Goal: Task Accomplishment & Management: Use online tool/utility

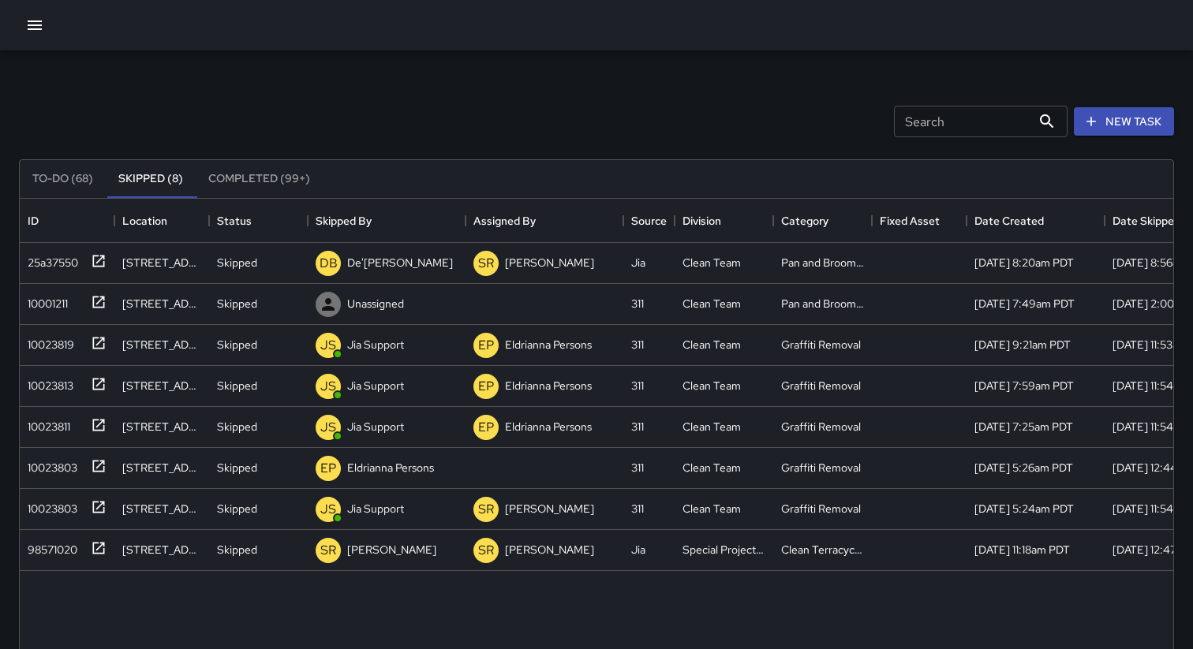
scroll to position [668, 1153]
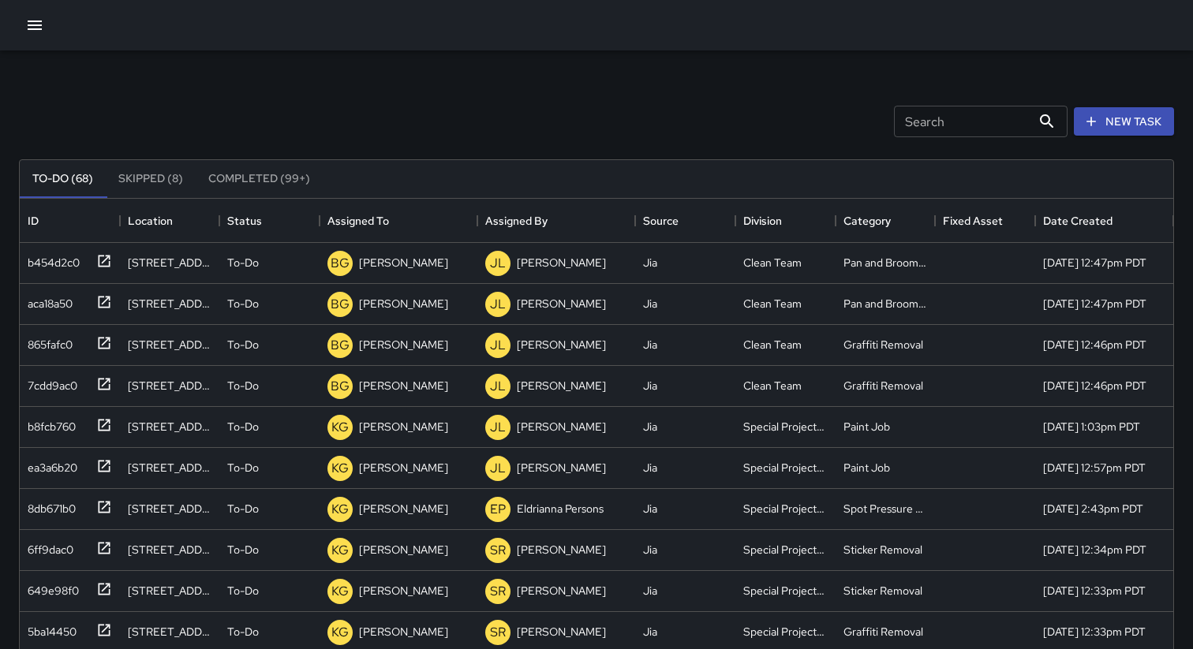
click at [152, 186] on button "Skipped (8)" at bounding box center [151, 179] width 90 height 38
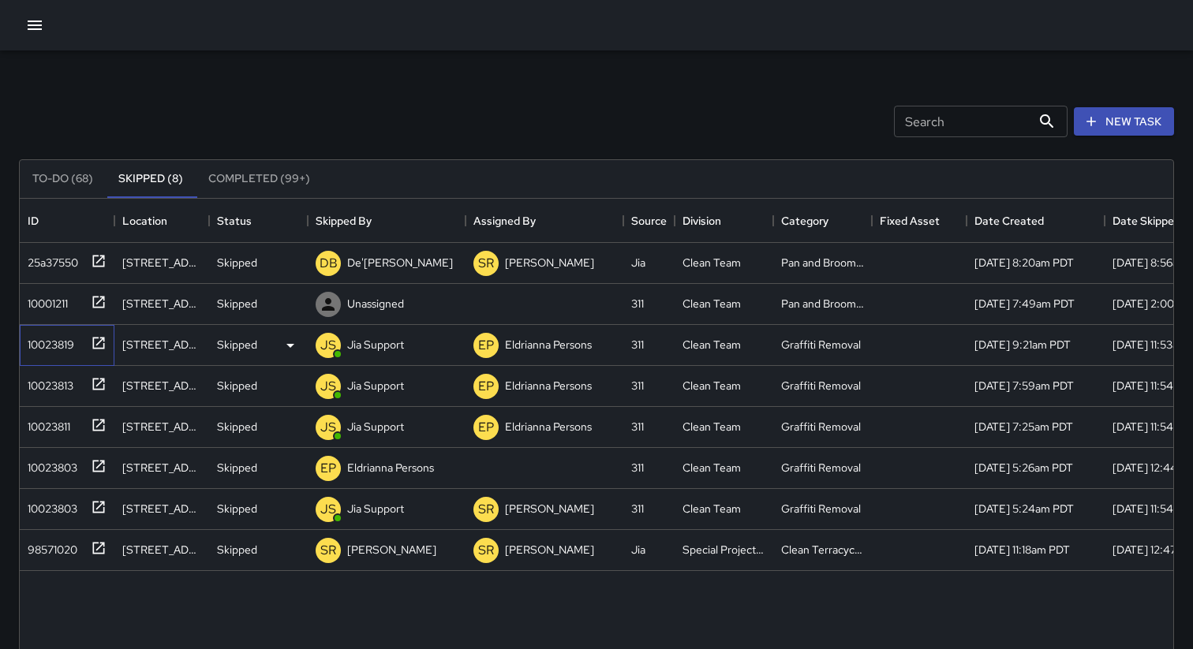
click at [53, 341] on div "10023819" at bounding box center [47, 342] width 53 height 22
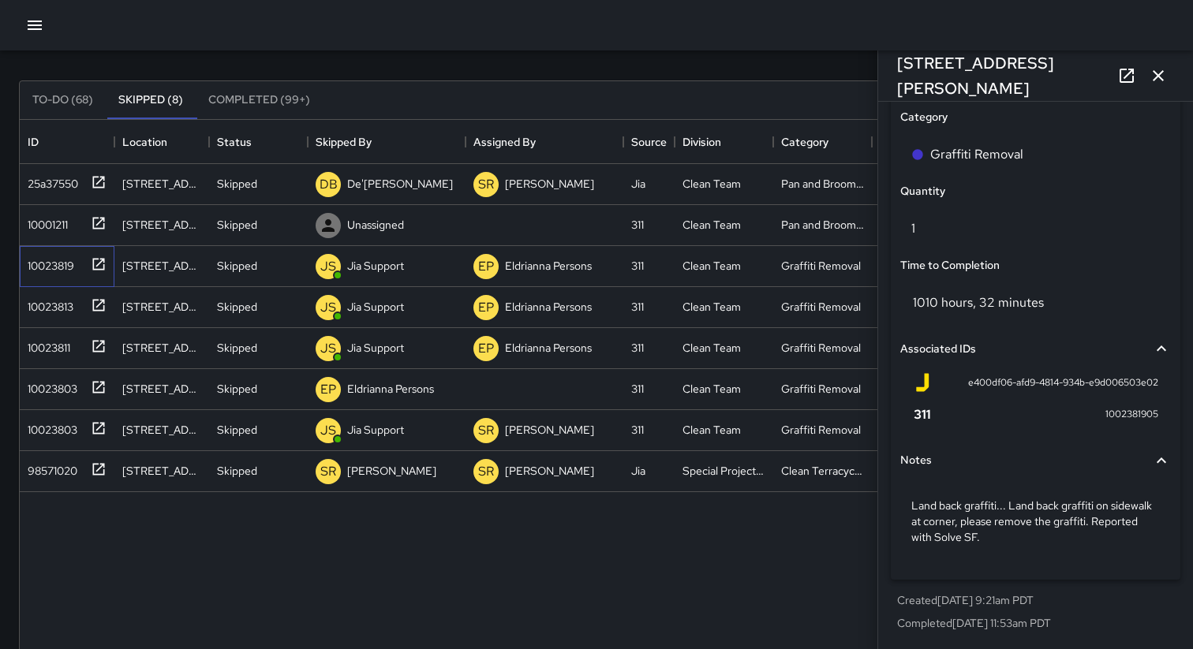
scroll to position [84, 0]
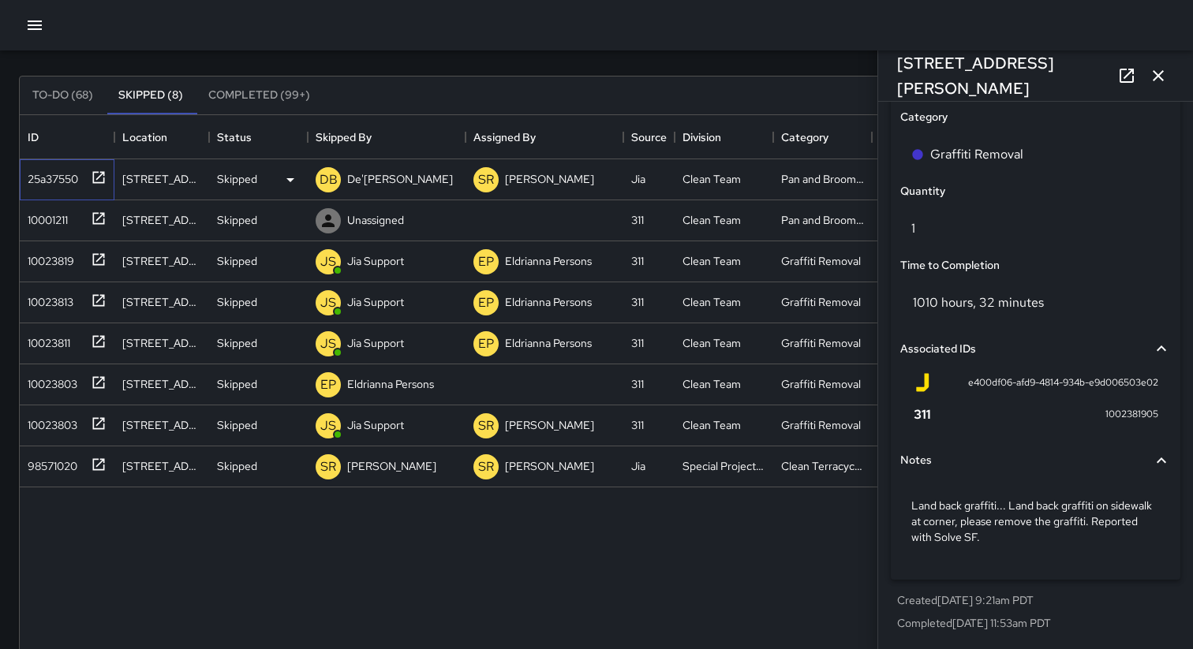
click at [58, 177] on div "25a37550" at bounding box center [49, 176] width 57 height 22
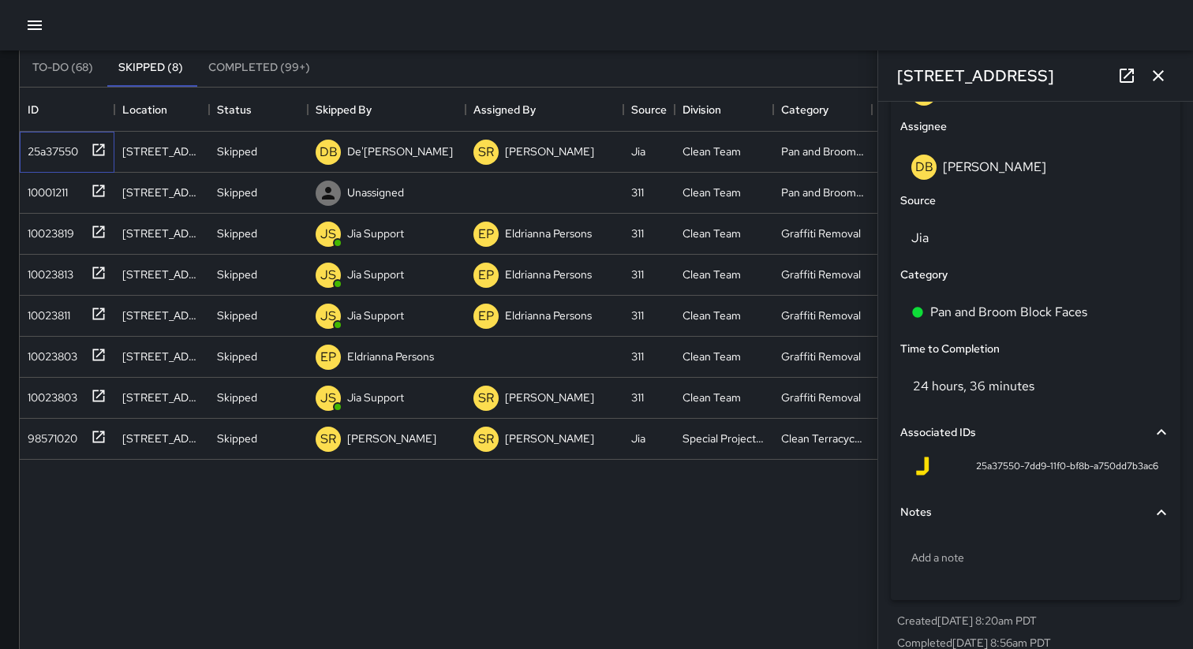
scroll to position [1055, 0]
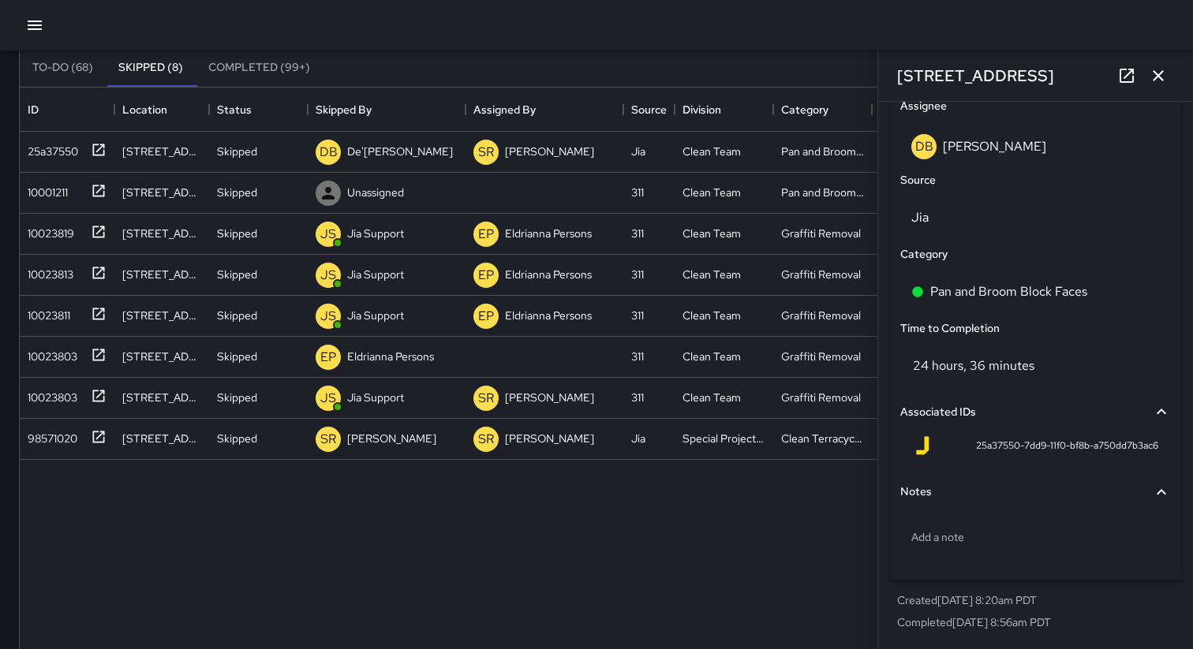
click at [1003, 448] on span "25a37550-7dd9-11f0-bf8b-a750dd7b3ac6" at bounding box center [1067, 447] width 182 height 16
copy div "25a37550-7dd9-11f0-bf8b-a750dd7b3ac6 Notes"
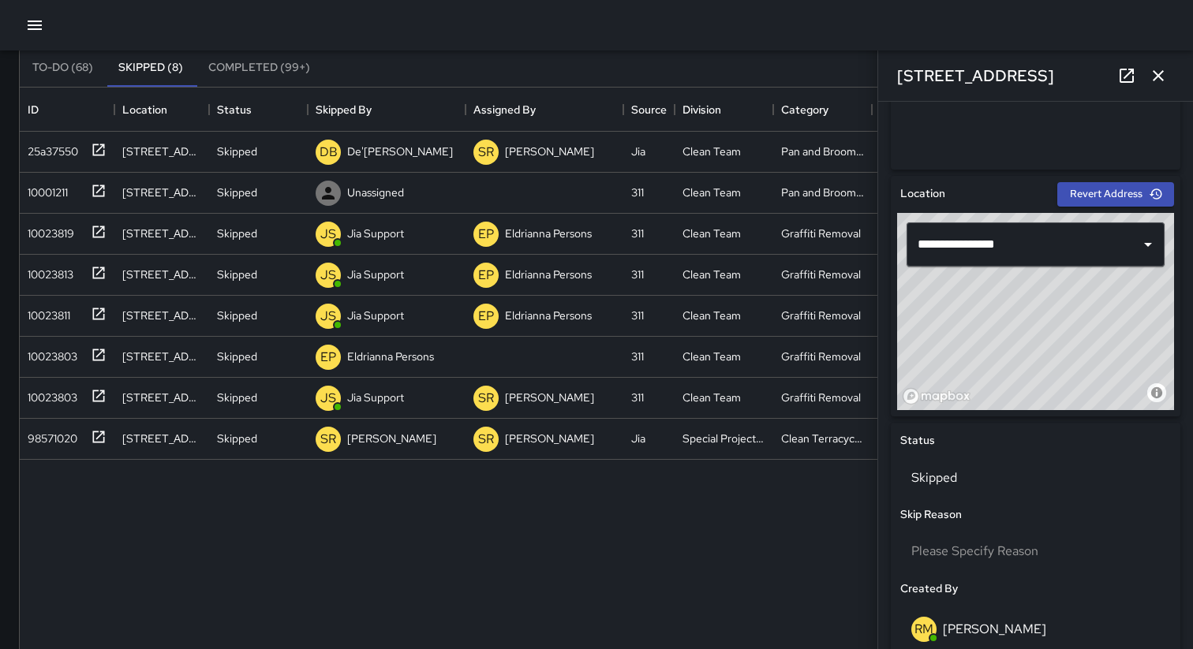
scroll to position [404, 0]
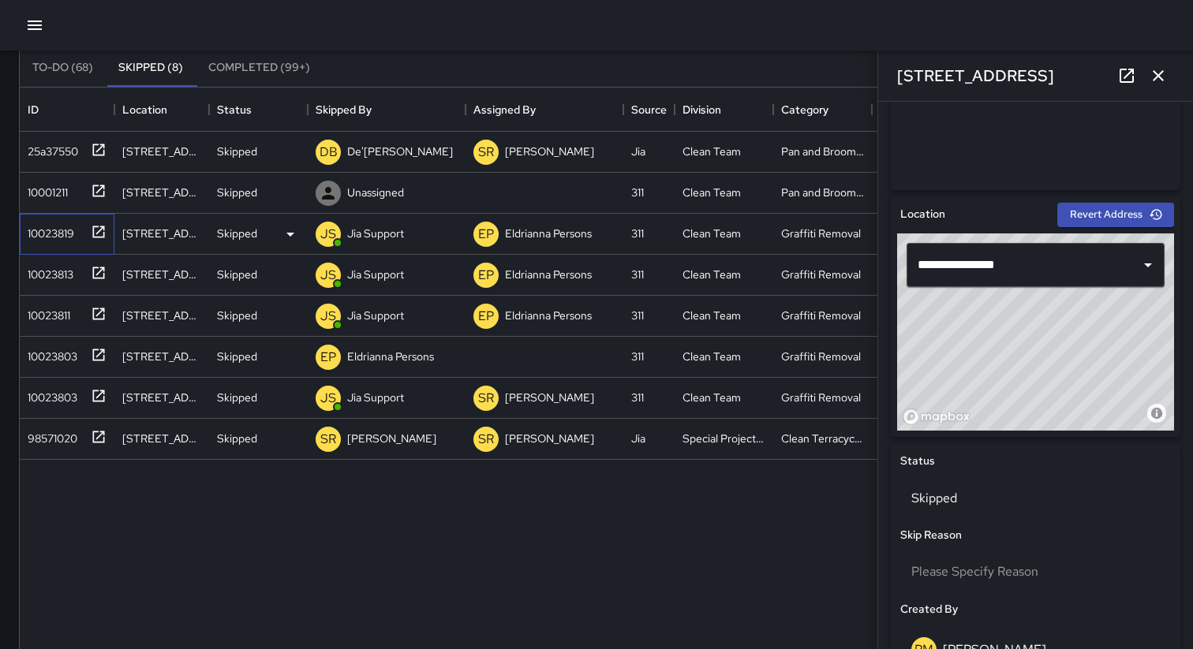
click at [54, 226] on div "10023819" at bounding box center [47, 230] width 53 height 22
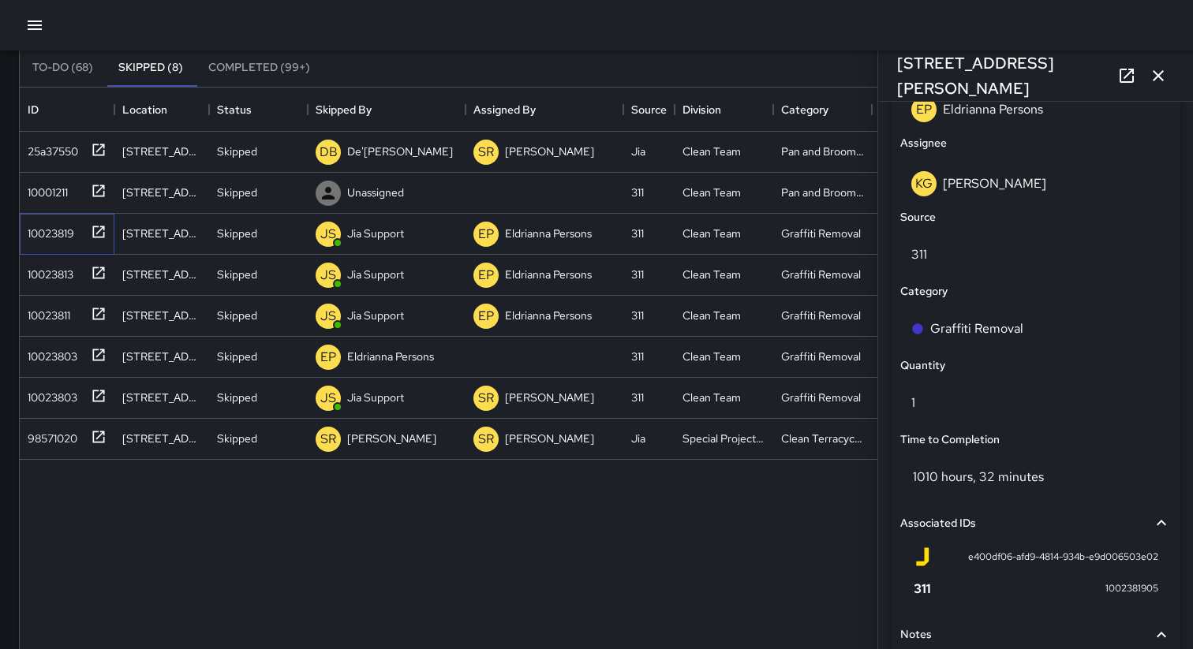
scroll to position [988, 0]
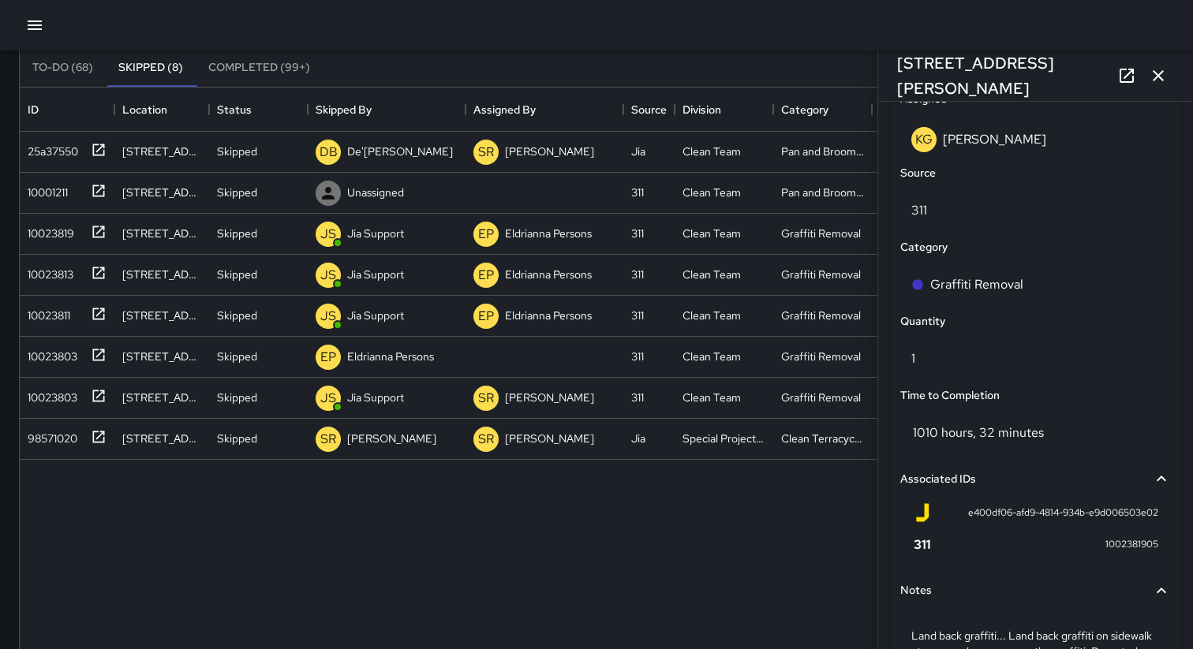
click at [1001, 514] on span "e400df06-afd9-4814-934b-e9d006503e02" at bounding box center [1063, 514] width 190 height 16
copy div "e400df06-afd9-4814-934b-e9d006503e02"
click at [51, 239] on div "10023819" at bounding box center [47, 230] width 53 height 22
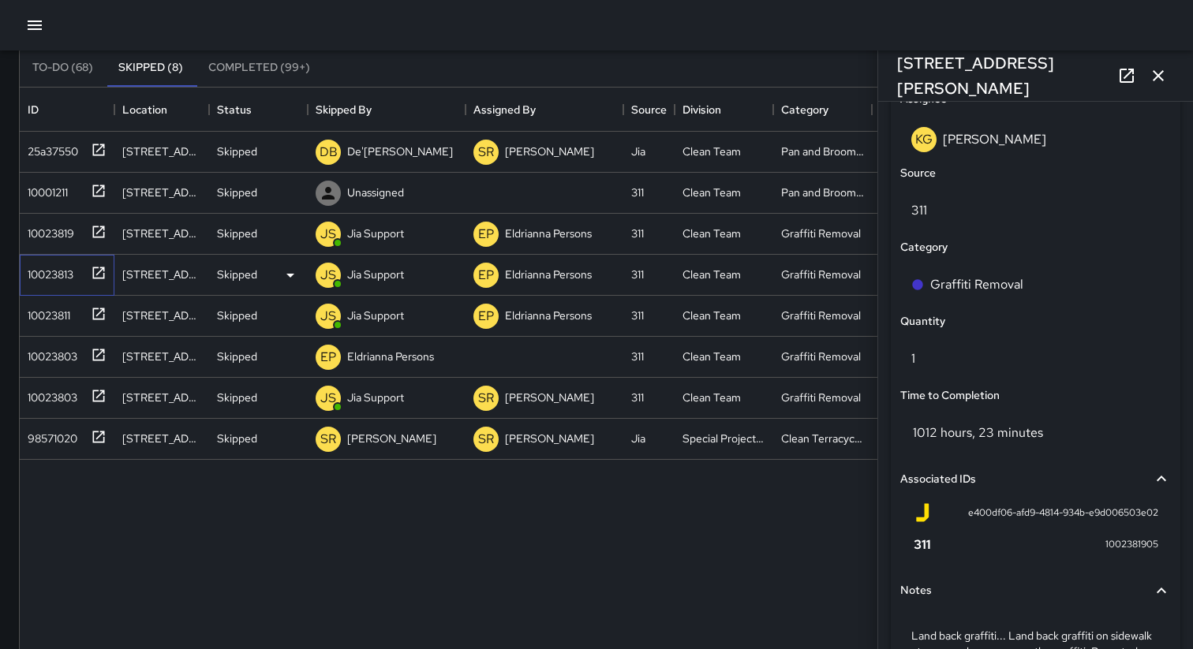
click at [58, 267] on div "10023813" at bounding box center [47, 271] width 52 height 22
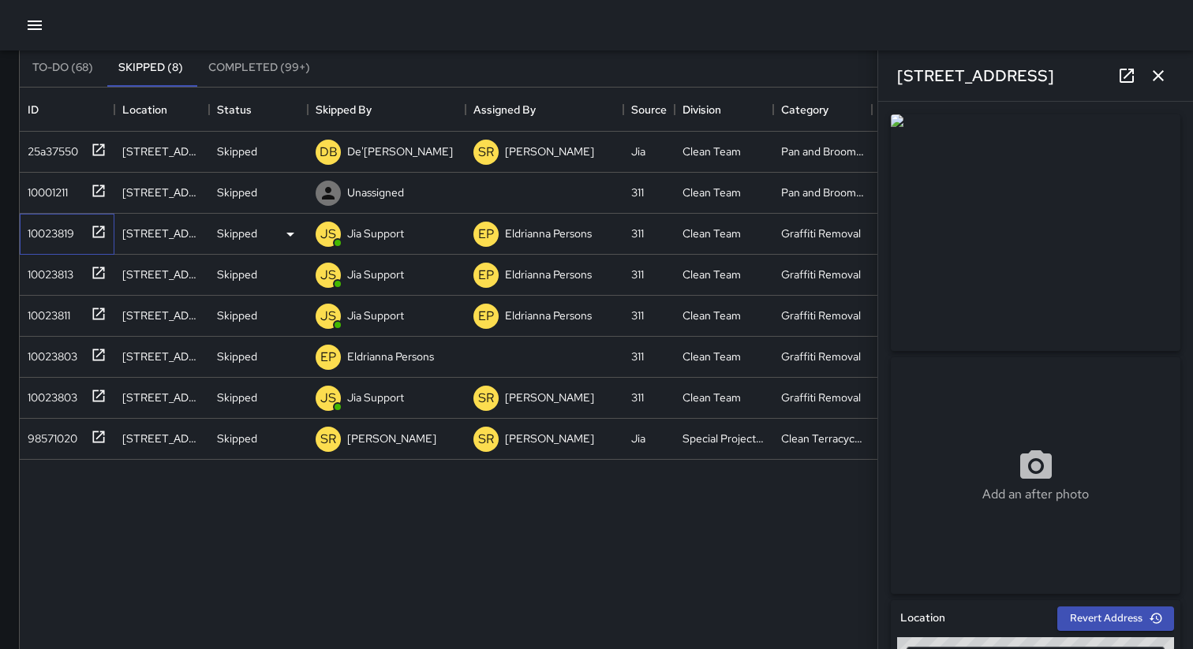
click at [54, 239] on div "10023819" at bounding box center [47, 230] width 53 height 22
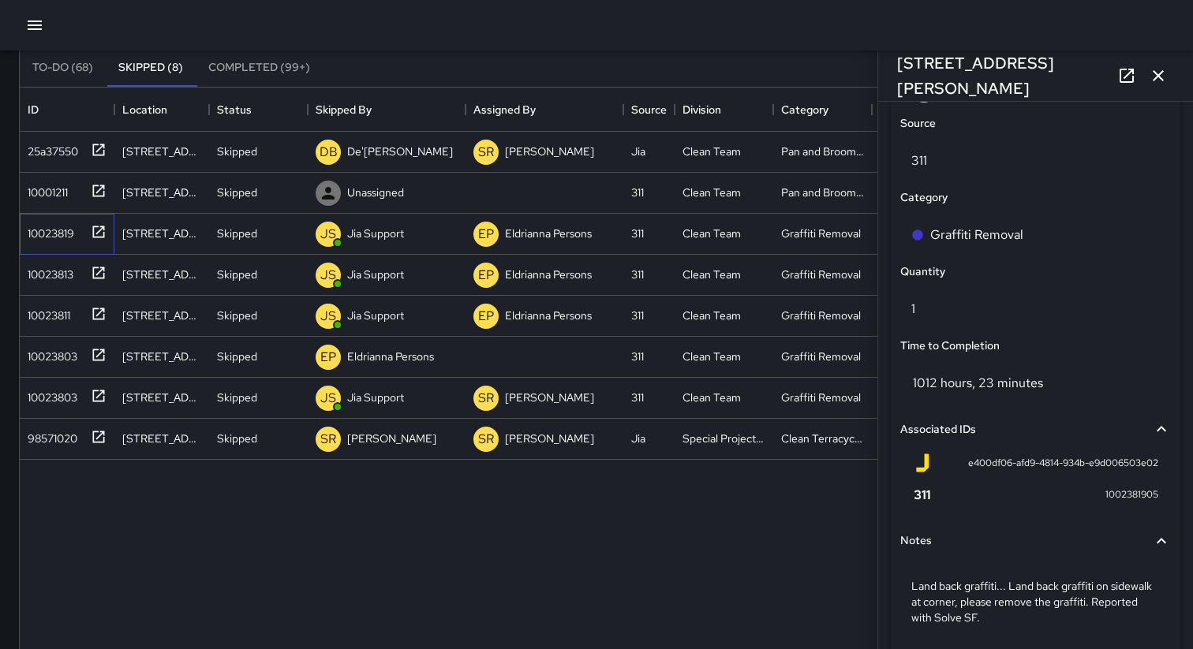
scroll to position [1119, 0]
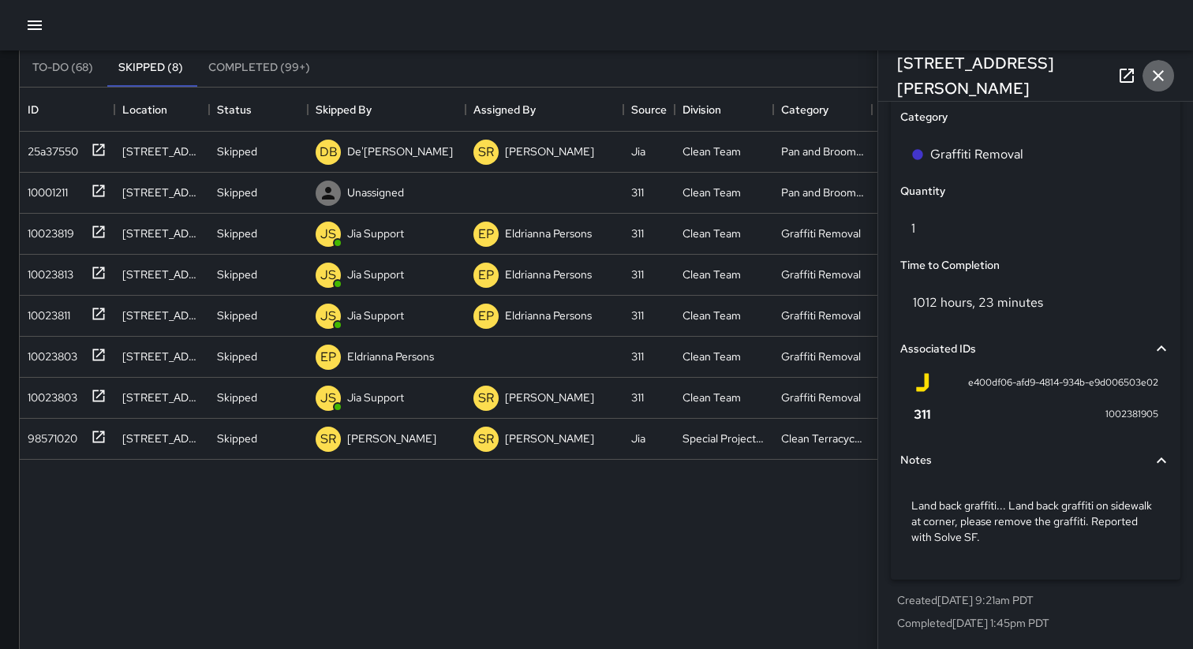
click at [1160, 79] on icon "button" at bounding box center [1157, 75] width 11 height 11
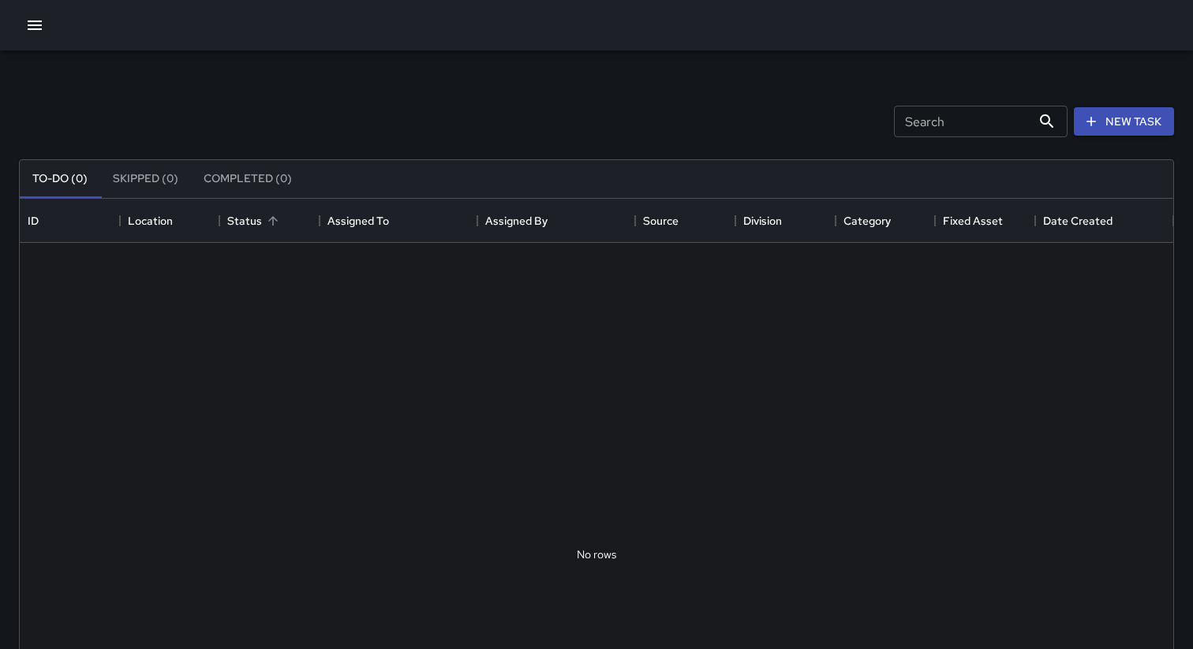
scroll to position [668, 1153]
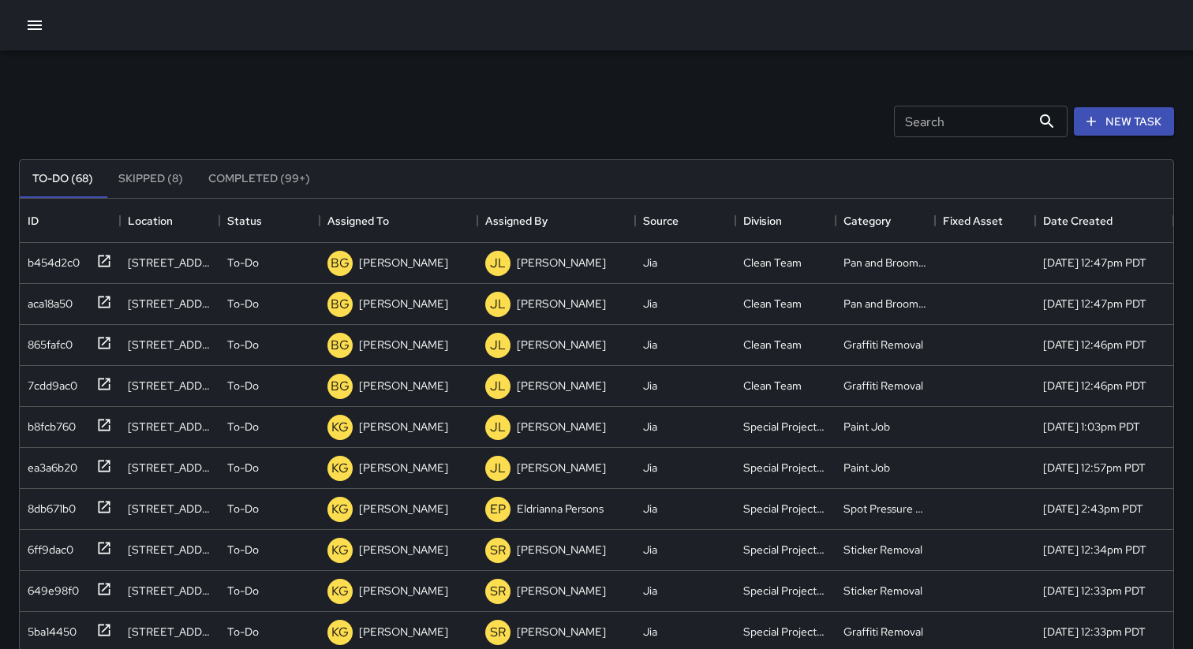
click at [153, 186] on button "Skipped (8)" at bounding box center [151, 179] width 90 height 38
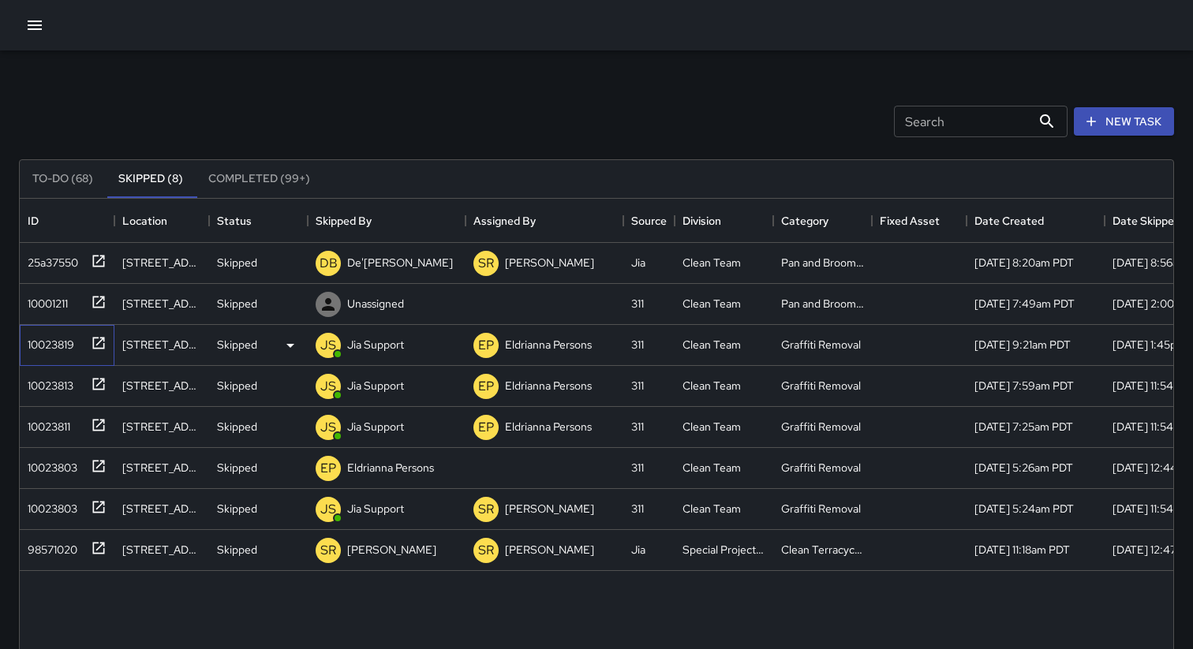
click at [58, 342] on div "10023819" at bounding box center [47, 342] width 53 height 22
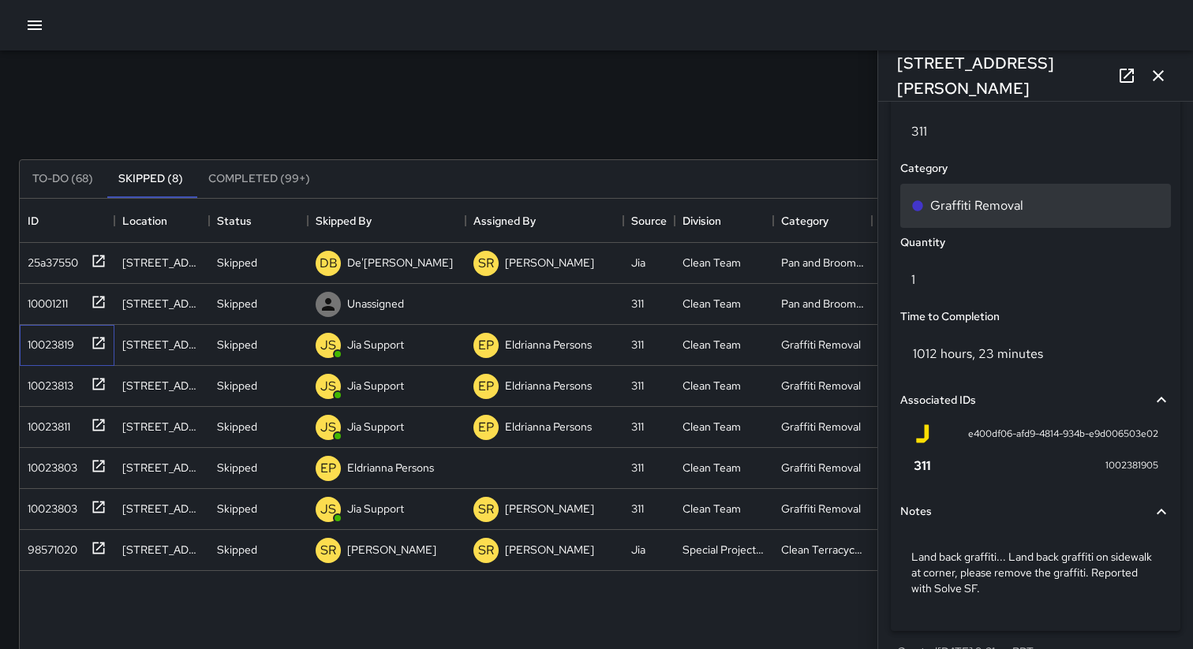
scroll to position [1070, 0]
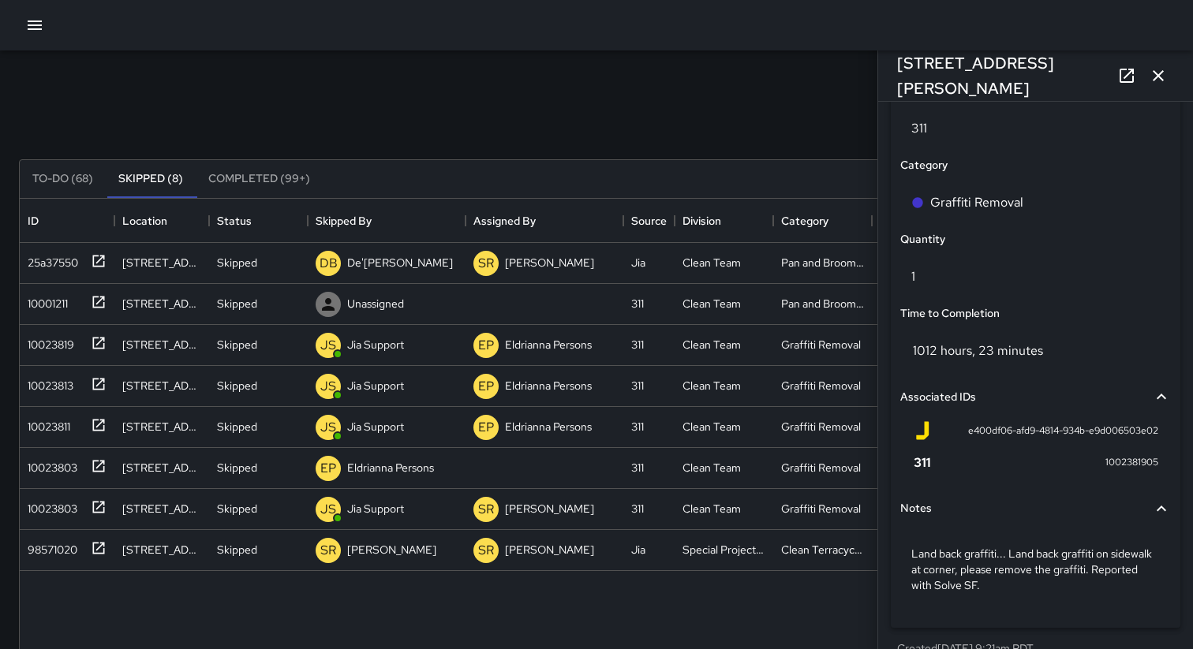
click at [954, 345] on p "1012 hours, 23 minutes" at bounding box center [978, 350] width 130 height 17
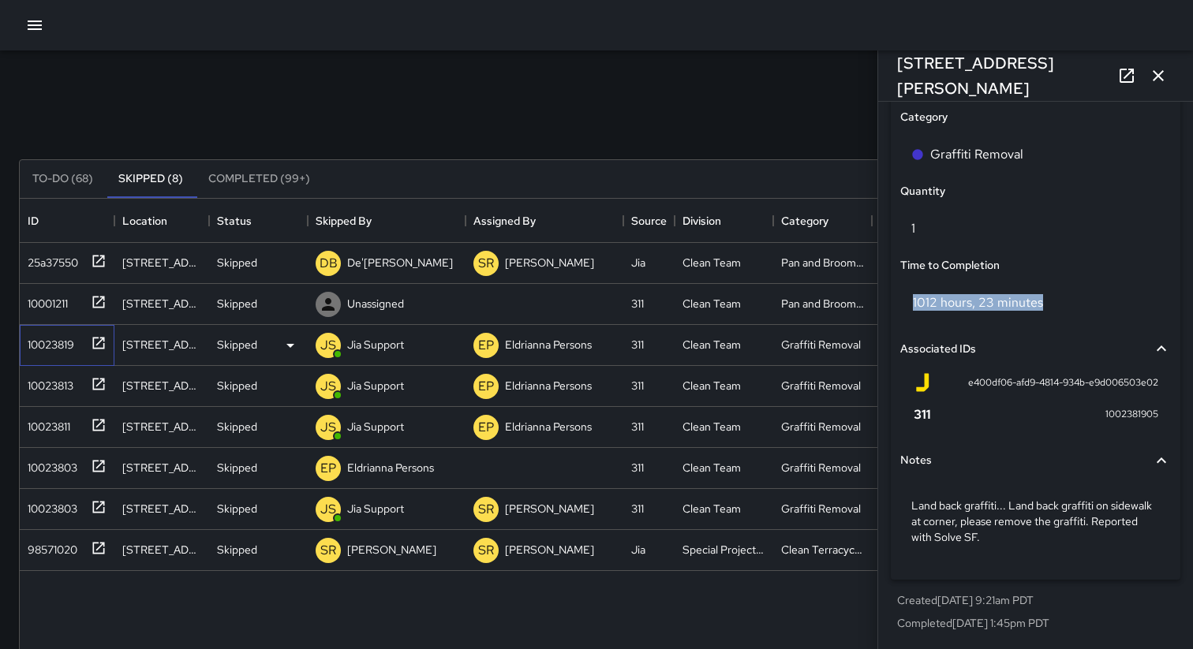
click at [49, 342] on div "10023819" at bounding box center [47, 342] width 53 height 22
click at [54, 389] on div "10023813" at bounding box center [47, 383] width 52 height 22
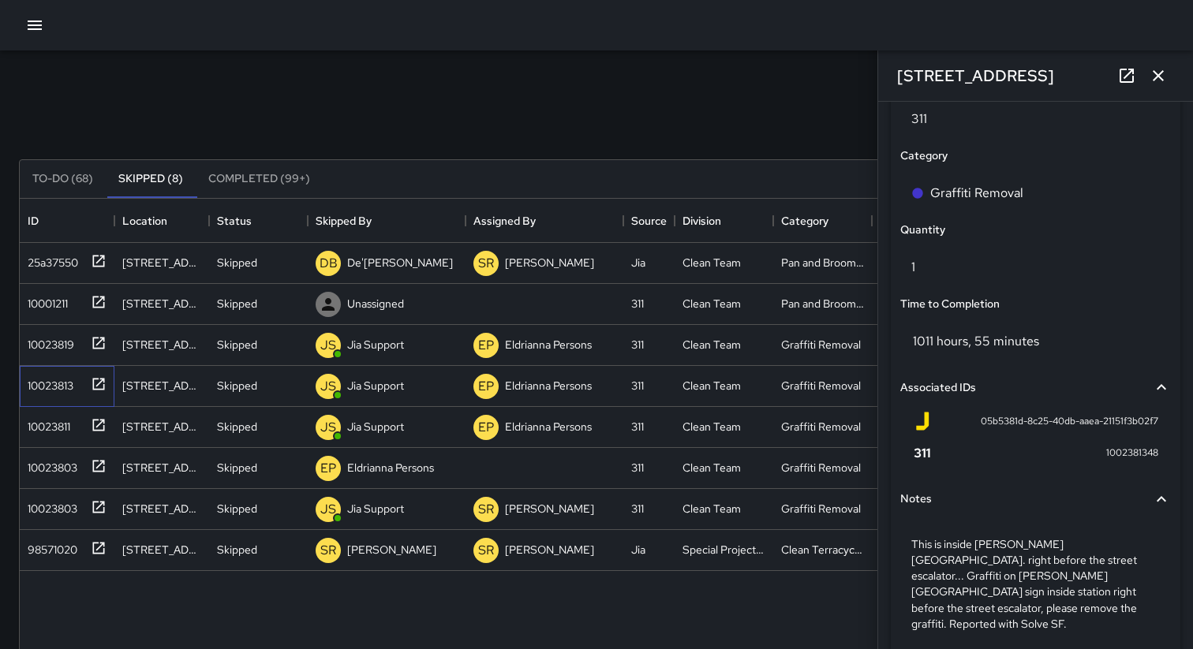
scroll to position [1150, 0]
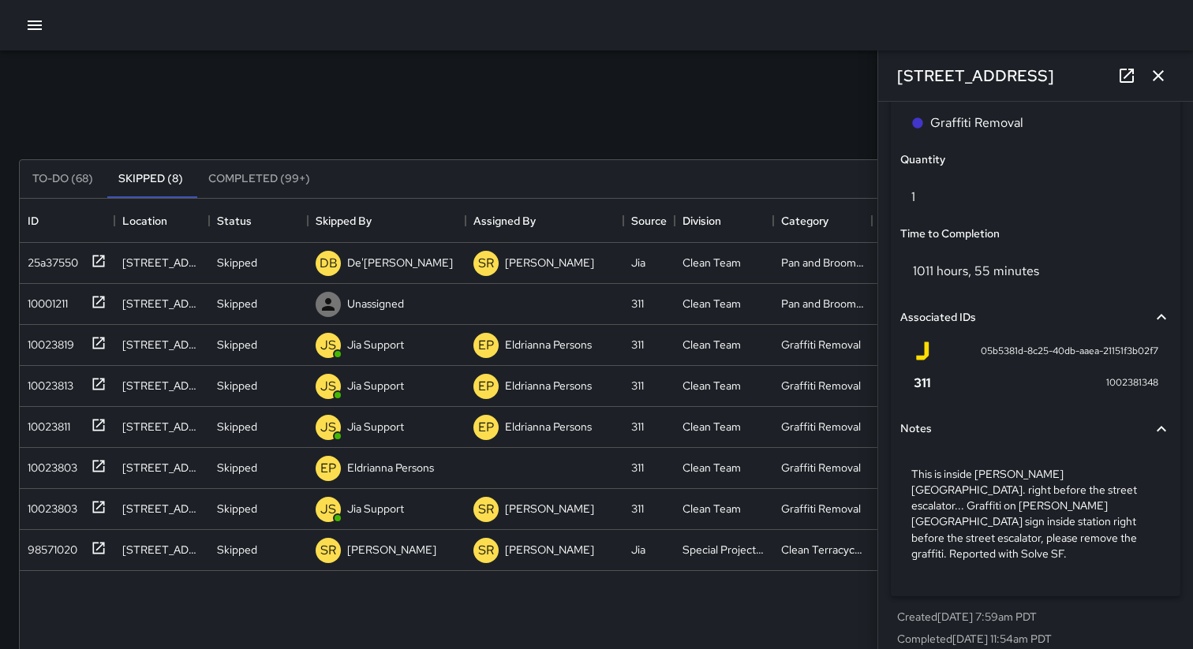
click at [1057, 351] on span "05b5381d-8c25-40db-aaea-21151f3b02f7" at bounding box center [1068, 352] width 177 height 16
copy div "05b5381d-8c25-40db-aaea-21151f3b02f7"
click at [58, 383] on div "10023813" at bounding box center [47, 383] width 52 height 22
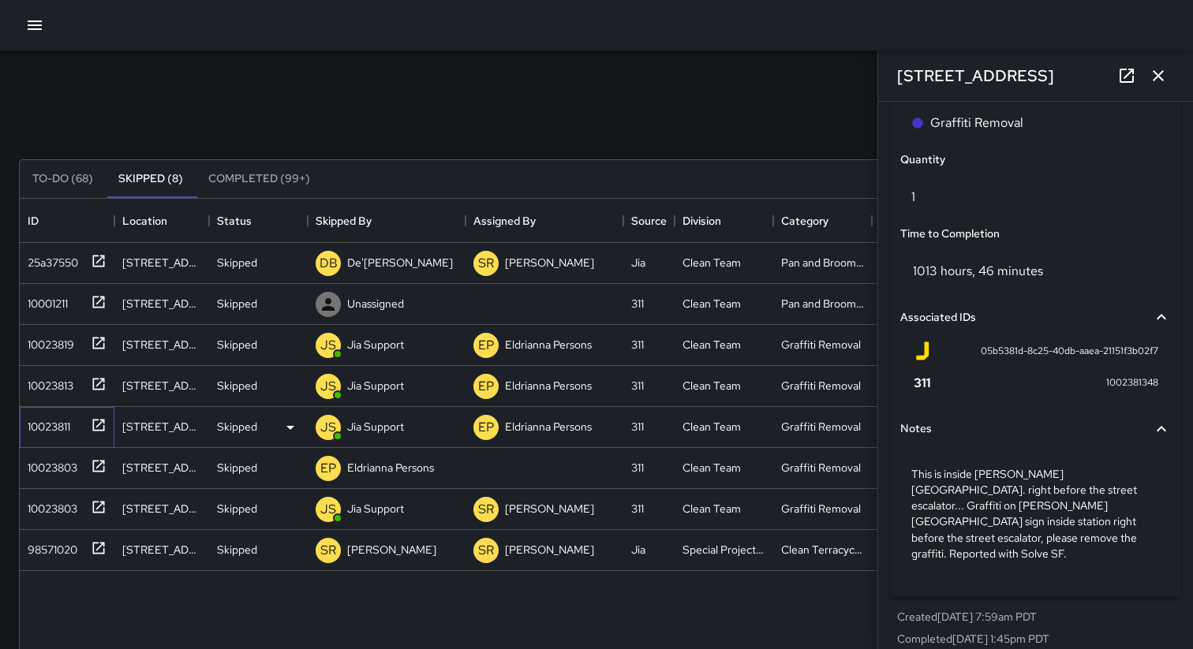
click at [63, 420] on div "10023811" at bounding box center [45, 424] width 49 height 22
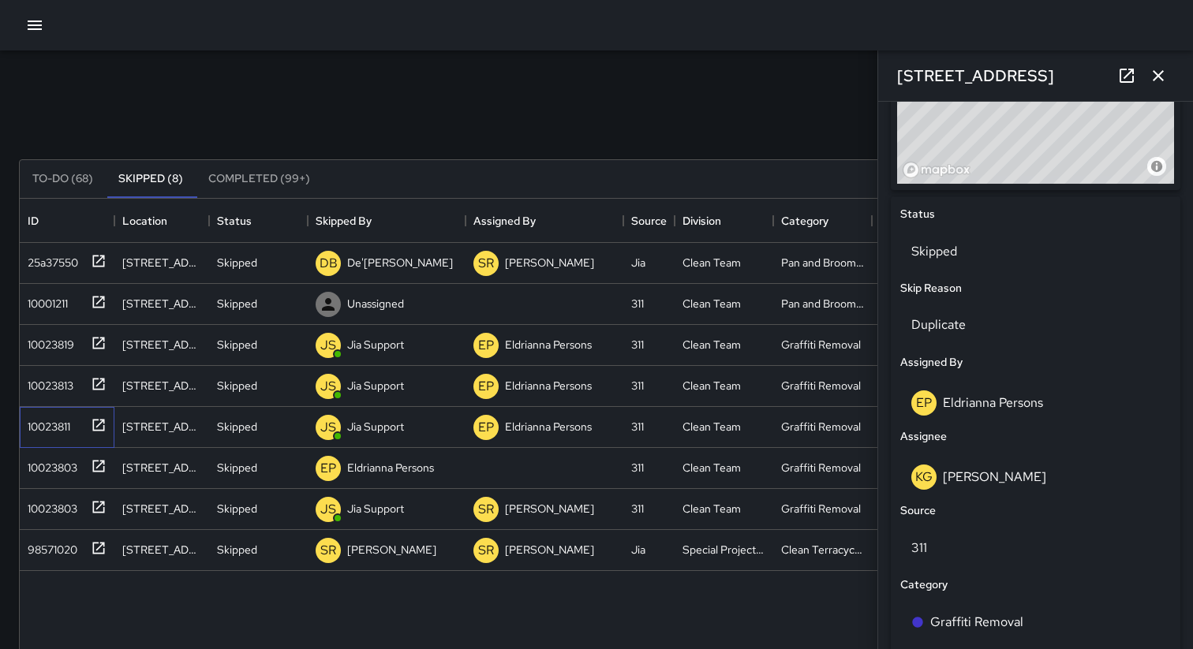
scroll to position [1103, 0]
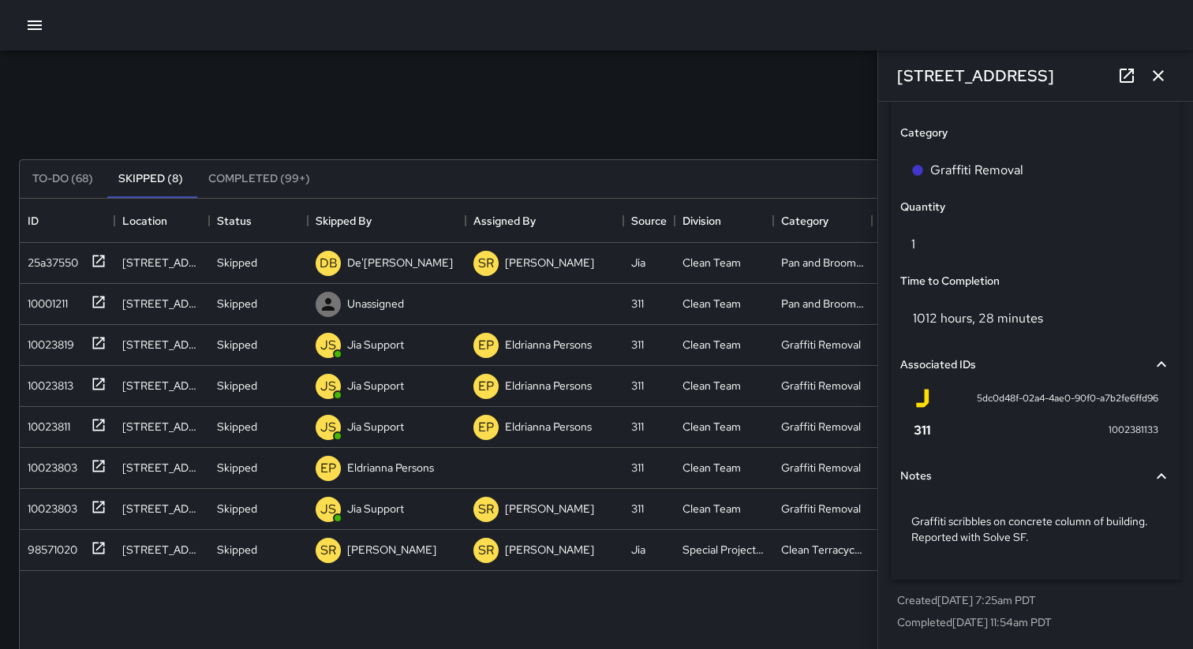
click at [1000, 399] on span "5dc0d48f-02a4-4ae0-90f0-a7b2fe6ffd96" at bounding box center [1067, 399] width 181 height 16
copy div "5dc0d48f-02a4-4ae0-90f0-a7b2fe6ffd96"
click at [45, 390] on div "10023813" at bounding box center [47, 383] width 52 height 22
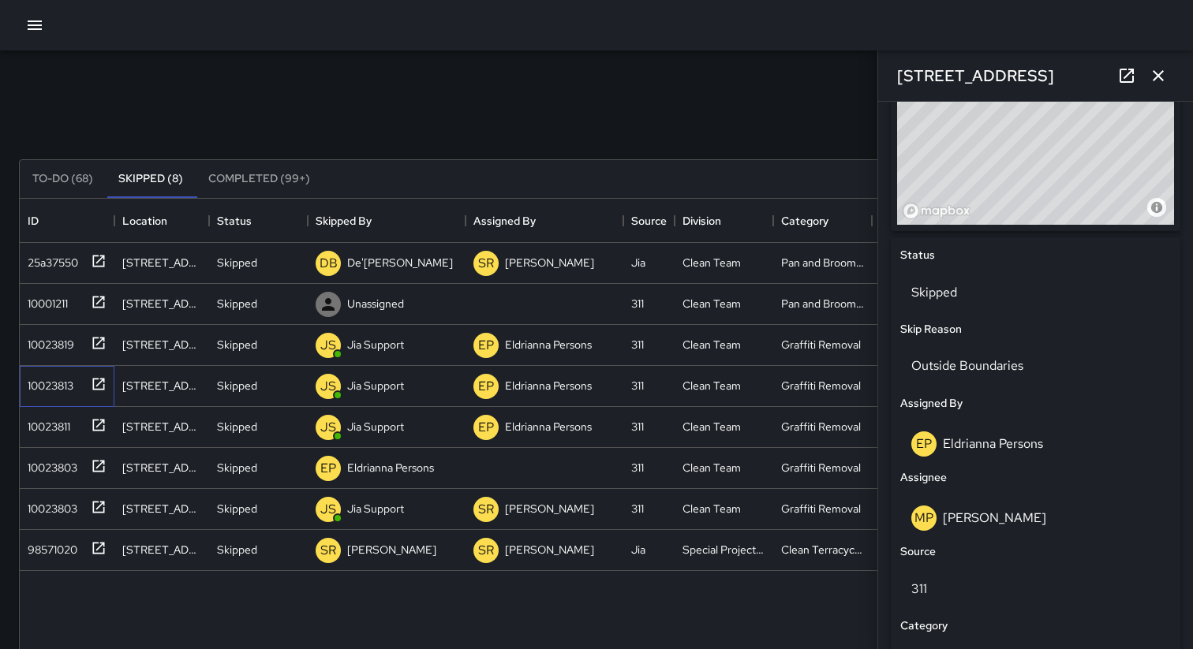
scroll to position [1150, 0]
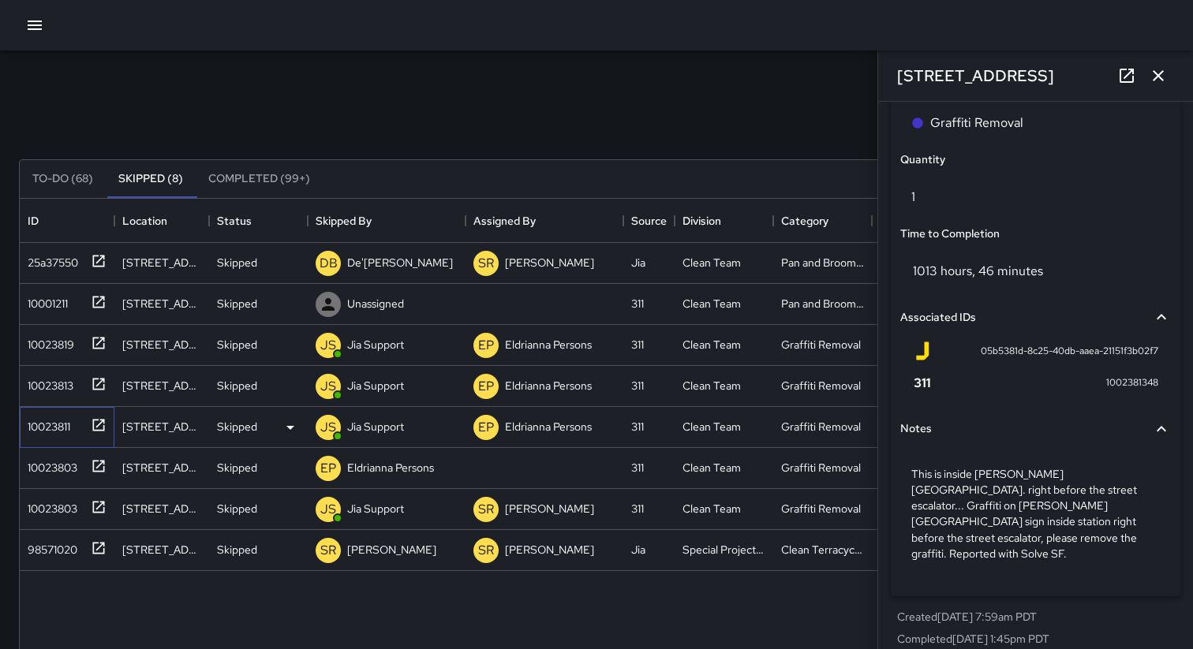
click at [42, 428] on div "10023811" at bounding box center [45, 424] width 49 height 22
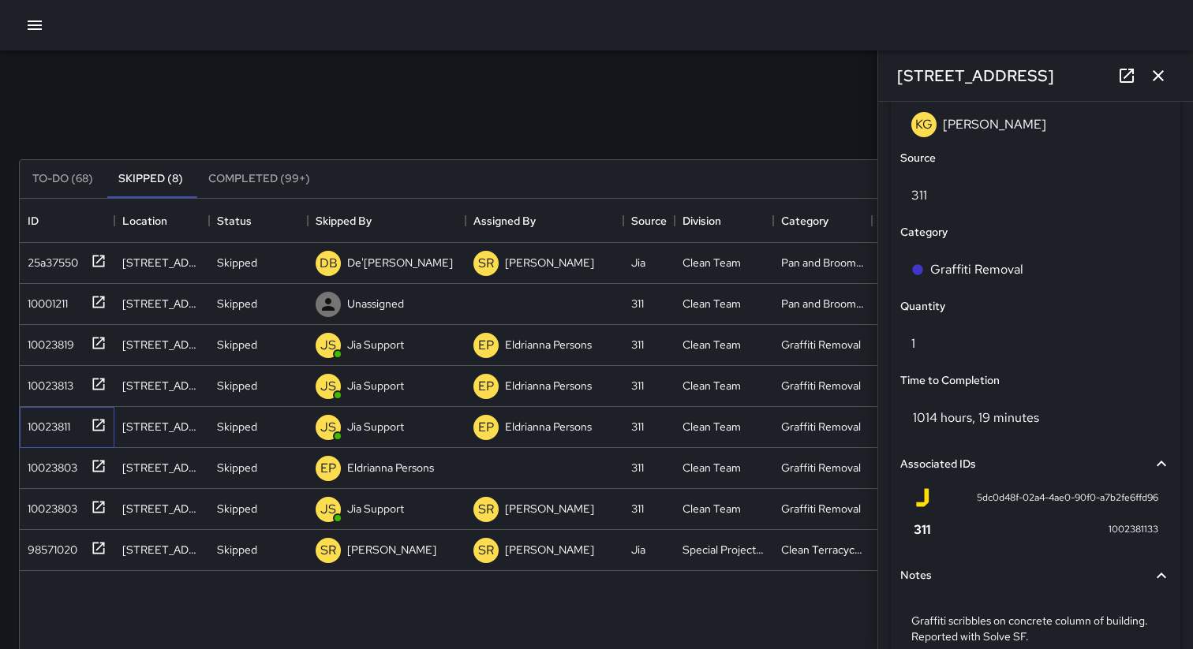
scroll to position [1103, 0]
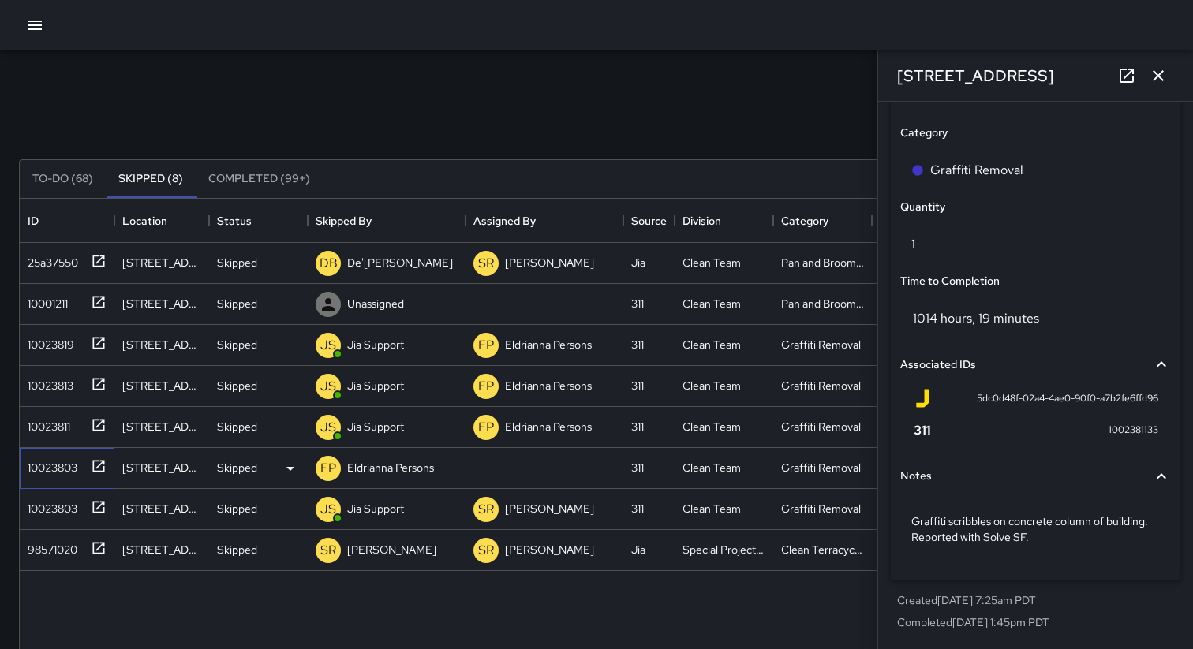
click at [58, 461] on div "10023803" at bounding box center [49, 465] width 56 height 22
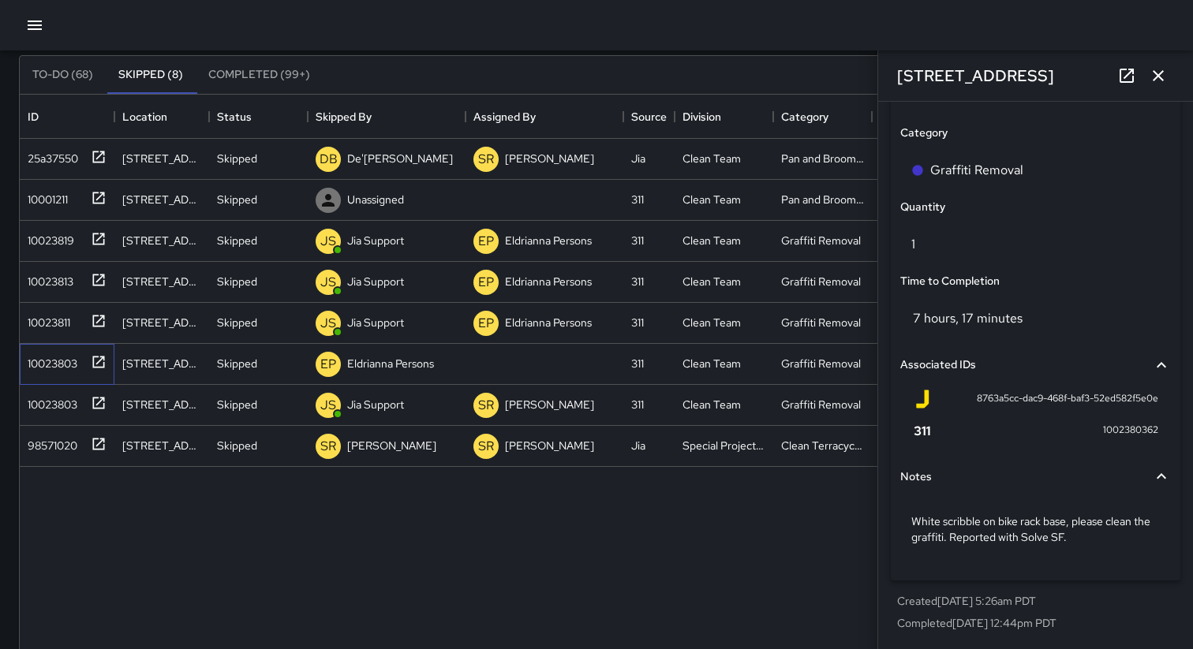
scroll to position [119, 0]
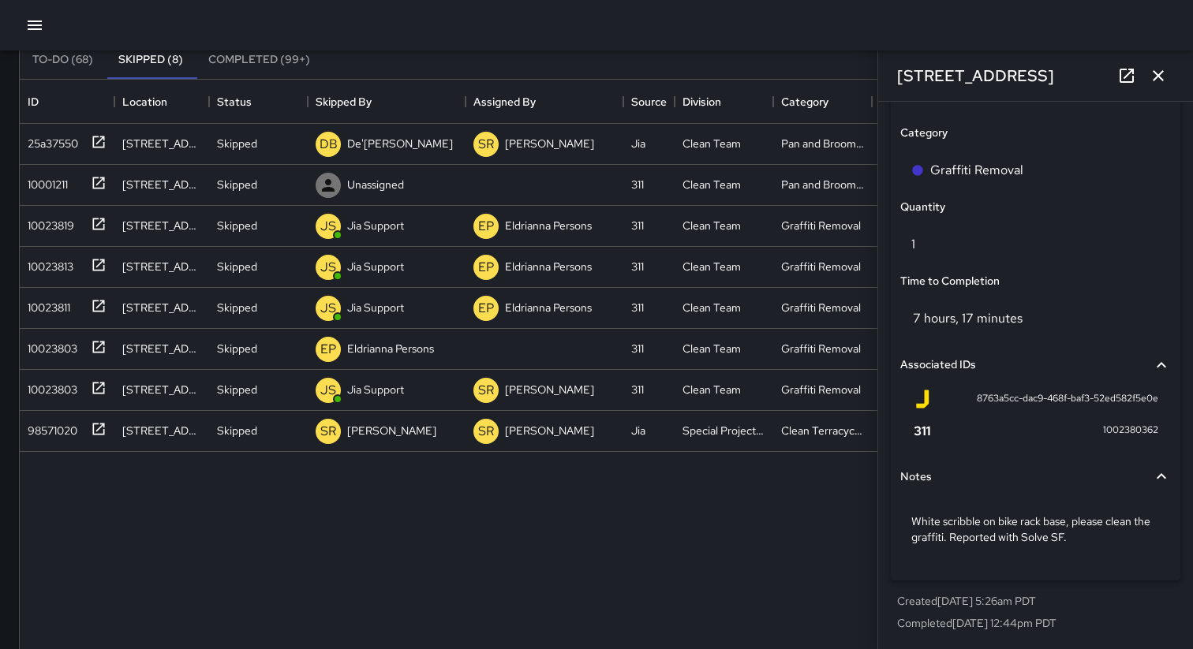
click at [1026, 398] on span "8763a5cc-dac9-468f-baf3-52ed582f5e0e" at bounding box center [1067, 399] width 181 height 16
copy div "8763a5cc-dac9-468f-baf3-52ed582f5e0e"
click at [61, 349] on div "10023803" at bounding box center [49, 345] width 56 height 22
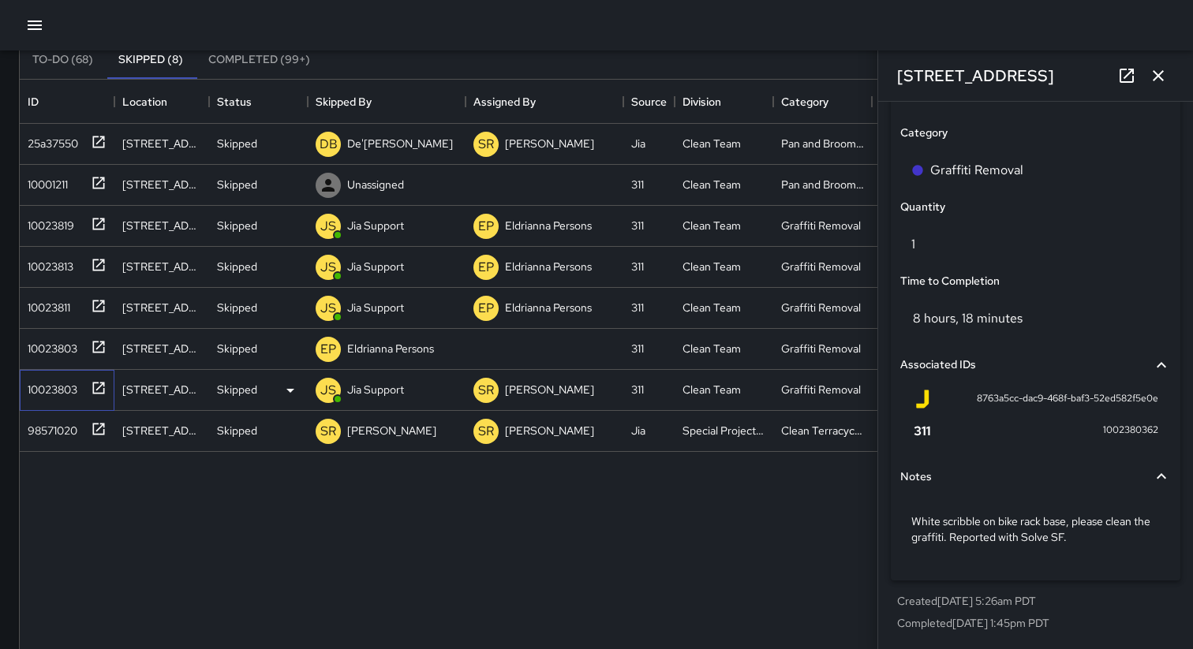
click at [62, 383] on div "10023803" at bounding box center [49, 386] width 56 height 22
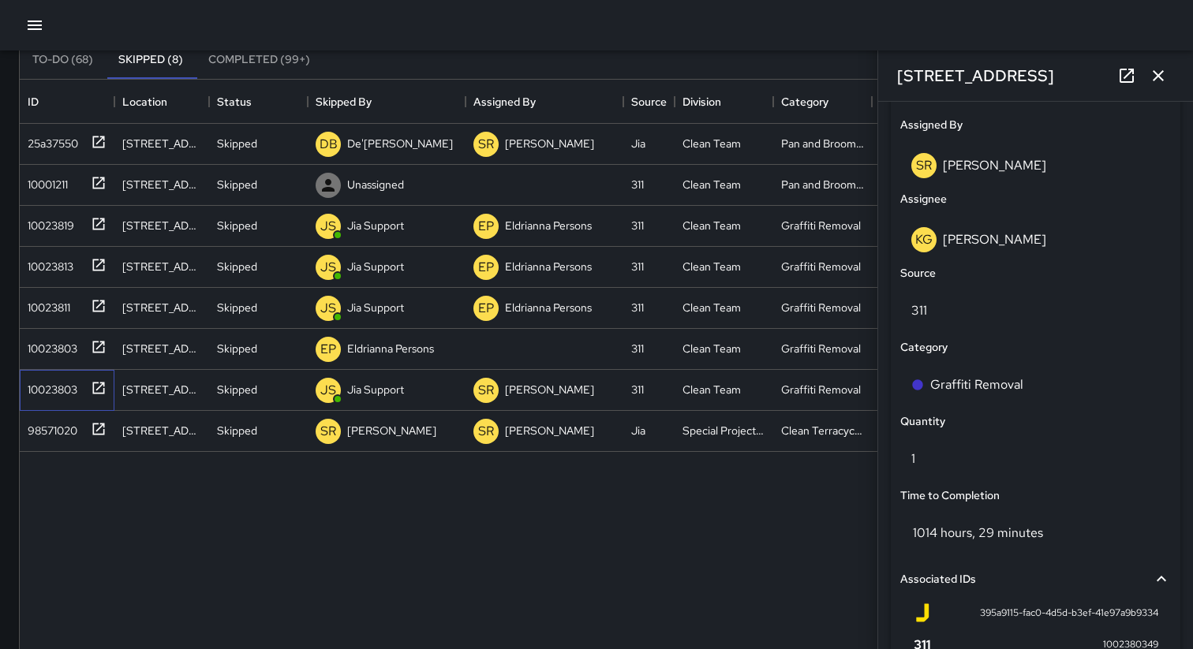
scroll to position [1103, 0]
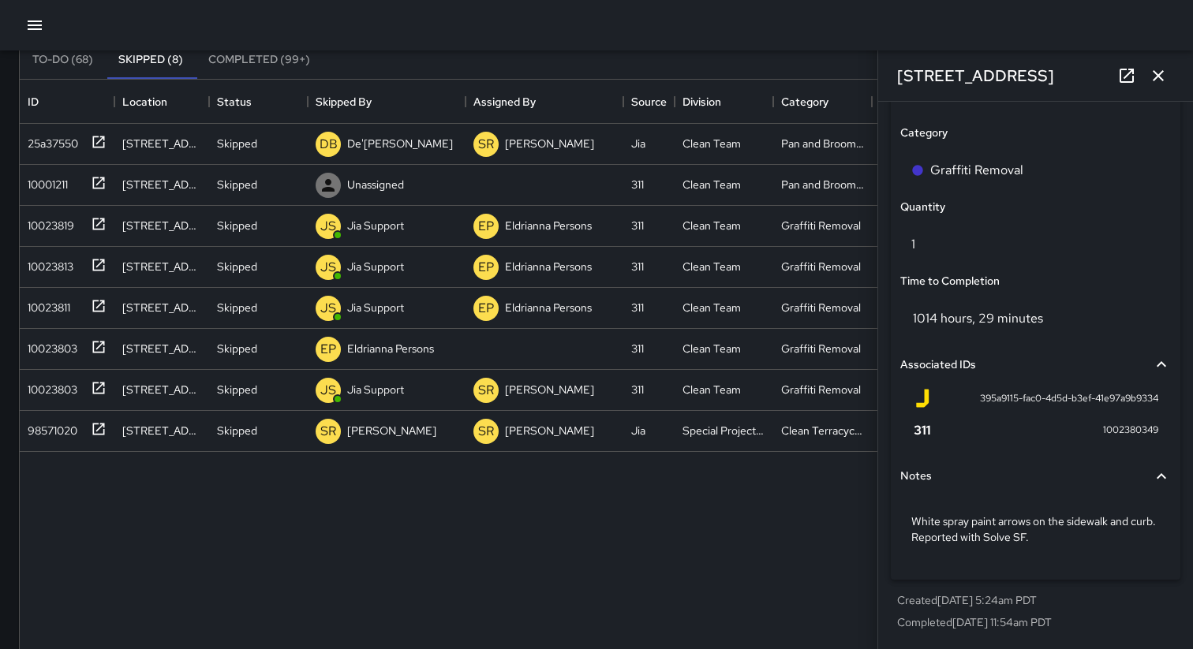
click at [1007, 396] on span "395a9115-fac0-4d5d-b3ef-41e97a9b9334" at bounding box center [1069, 399] width 178 height 16
copy div "395a9115-fac0-4d5d-b3ef-41e97a9b9334"
